Goal: Task Accomplishment & Management: Manage account settings

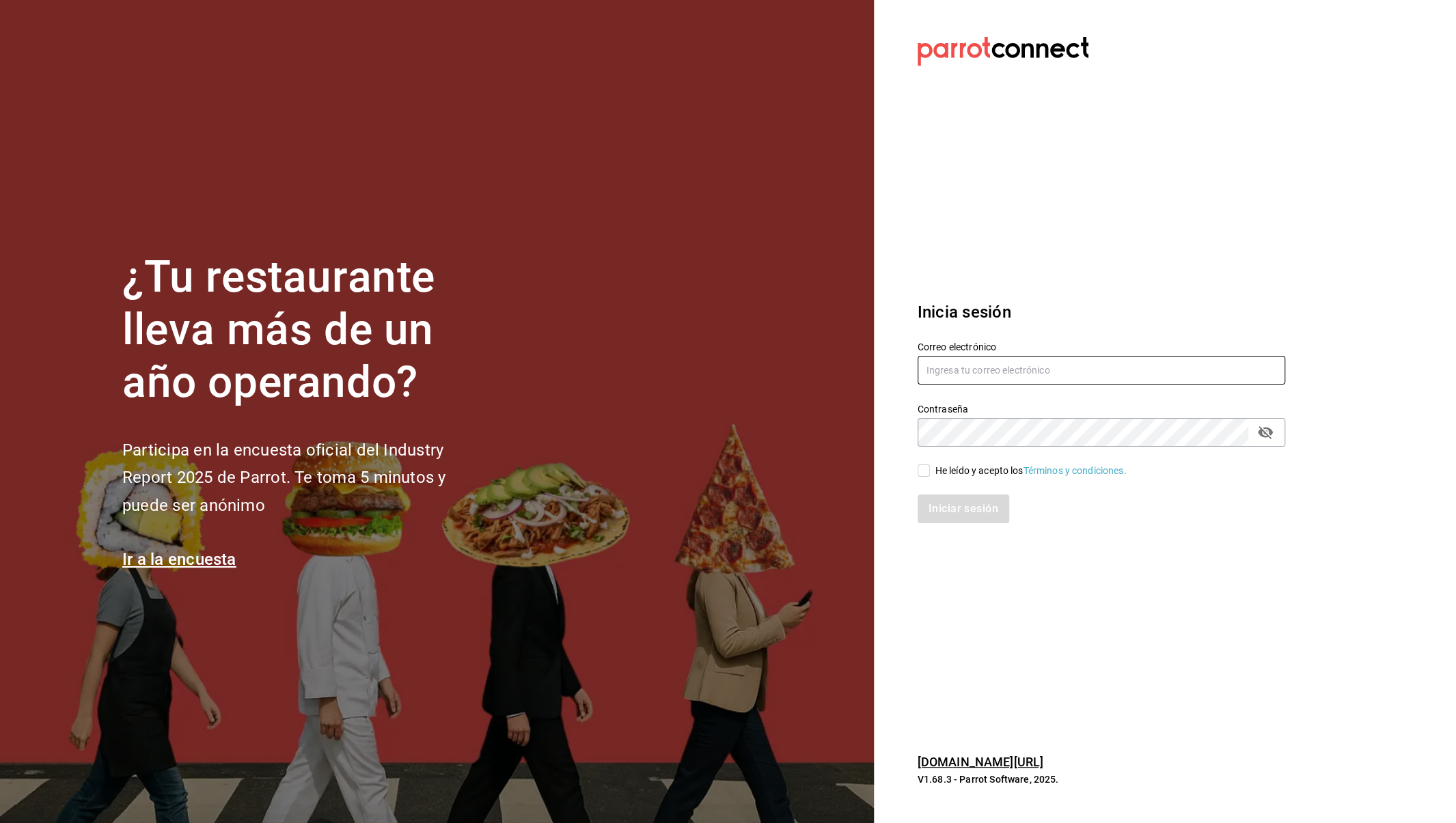
type input "thepacehubmx@gmail.com"
click at [936, 476] on div "He leído y acepto los Términos y condiciones." at bounding box center [1032, 470] width 192 height 14
click at [930, 476] on input "He leído y acepto los Términos y condiciones." at bounding box center [924, 470] width 12 height 12
checkbox input "true"
click at [949, 509] on button "Iniciar sesión" at bounding box center [964, 509] width 93 height 29
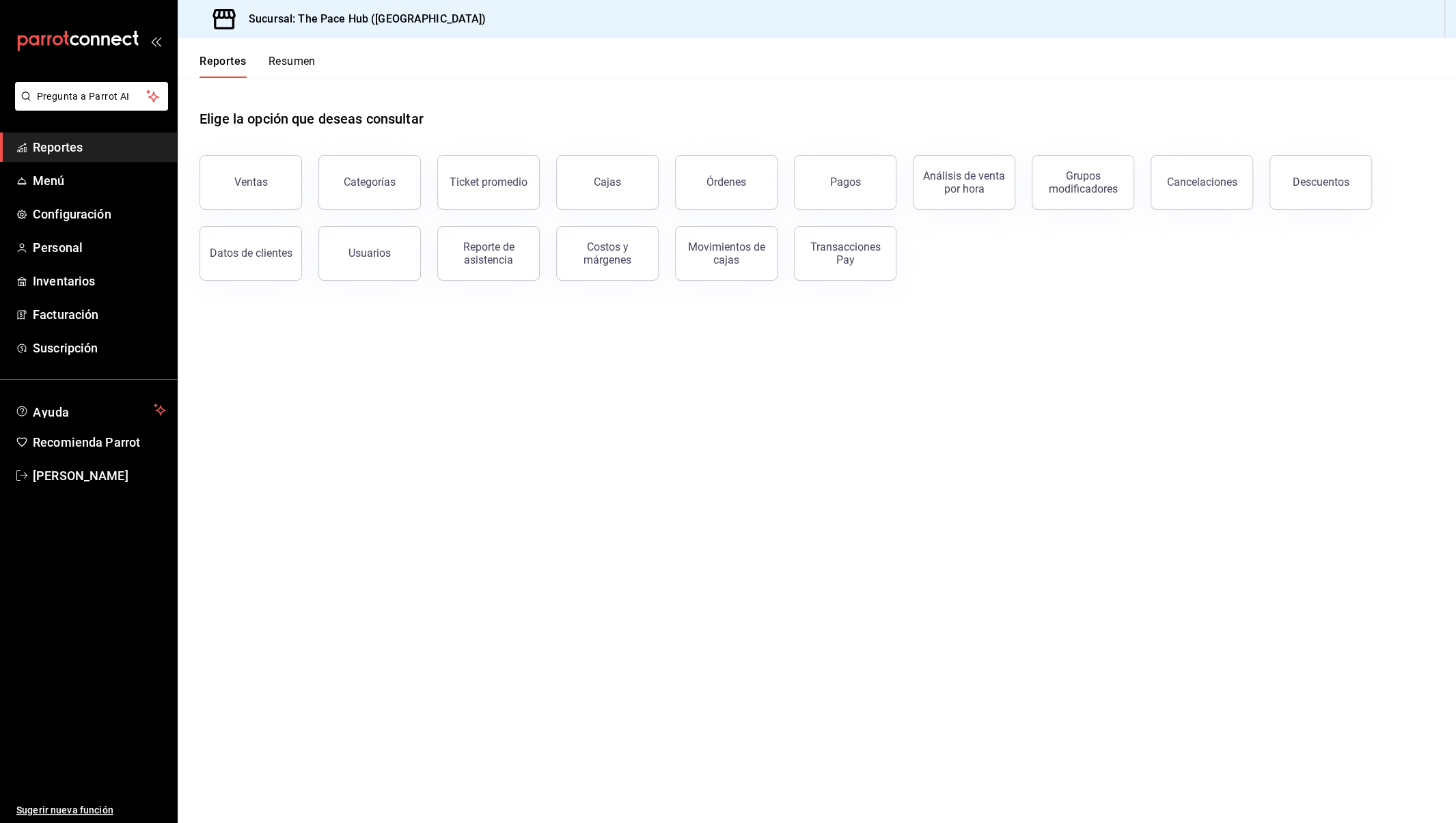
click at [282, 60] on button "Resumen" at bounding box center [292, 66] width 47 height 23
